Goal: Task Accomplishment & Management: Manage account settings

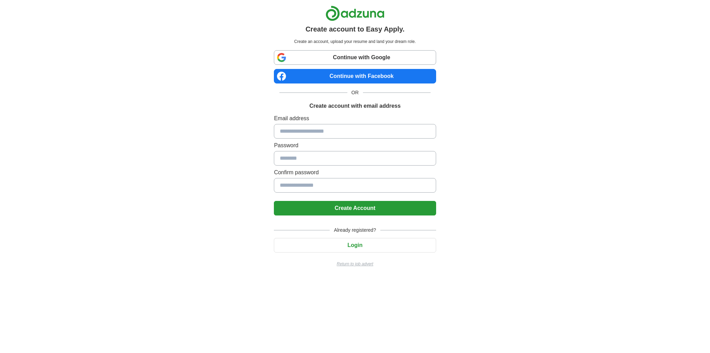
click at [303, 137] on input at bounding box center [355, 131] width 162 height 15
click at [340, 246] on button "Login" at bounding box center [355, 245] width 162 height 15
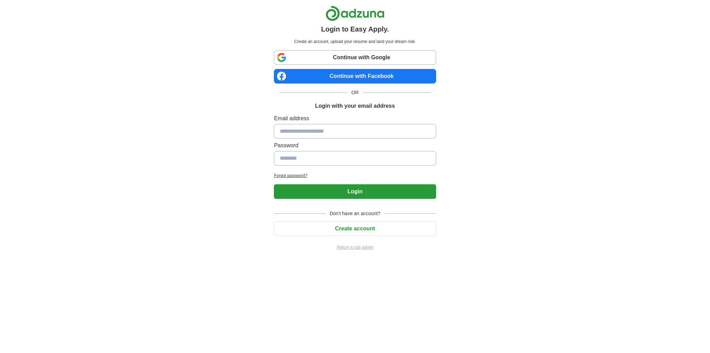
click at [287, 137] on input at bounding box center [355, 131] width 162 height 15
click at [288, 131] on input at bounding box center [355, 131] width 162 height 15
click at [271, 131] on div "Login to Easy Apply. Create an account, upload your resume and land your dream …" at bounding box center [354, 131] width 173 height 262
click at [282, 134] on input at bounding box center [355, 131] width 162 height 15
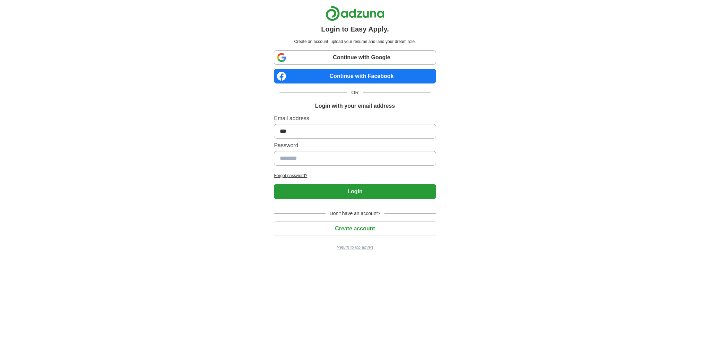
click at [279, 159] on input at bounding box center [355, 158] width 162 height 15
click at [308, 132] on input "***" at bounding box center [355, 131] width 162 height 15
type input "**********"
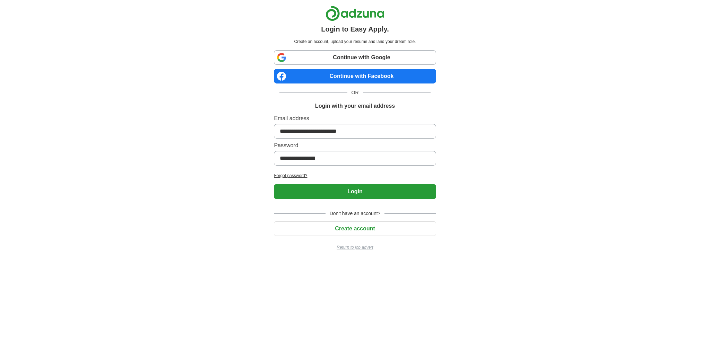
click at [322, 188] on button "Login" at bounding box center [355, 191] width 162 height 15
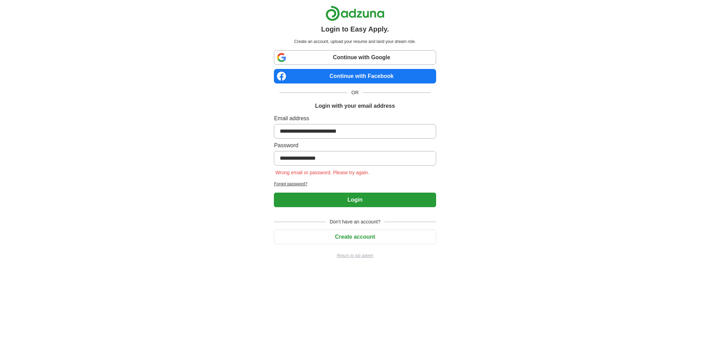
click at [287, 183] on h2 "Forgot password?" at bounding box center [355, 184] width 162 height 6
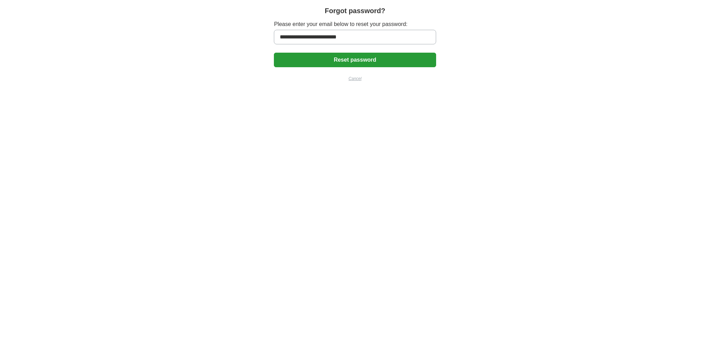
click at [315, 62] on button "Reset password" at bounding box center [355, 60] width 162 height 15
